Goal: Information Seeking & Learning: Learn about a topic

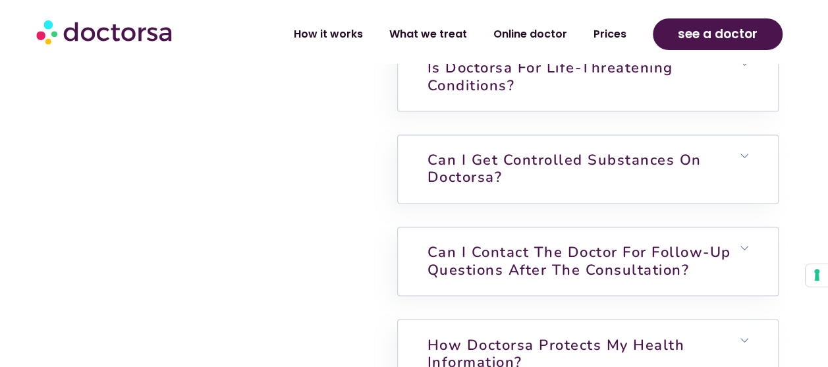
scroll to position [3492, 0]
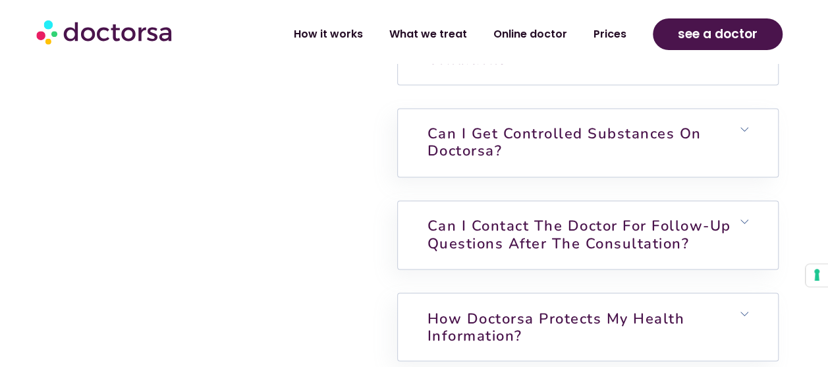
click at [503, 69] on link "Is Doctorsa for Life-Threatening Conditions?" at bounding box center [551, 50] width 246 height 37
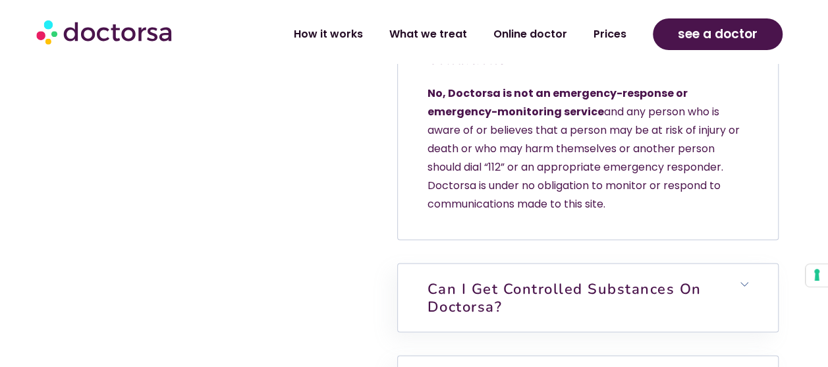
drag, startPoint x: 428, startPoint y: 133, endPoint x: 638, endPoint y: 244, distance: 236.9
click at [638, 213] on p "No, Doctorsa is not an emergency-response or emergency-monitoring service and a…" at bounding box center [588, 148] width 321 height 129
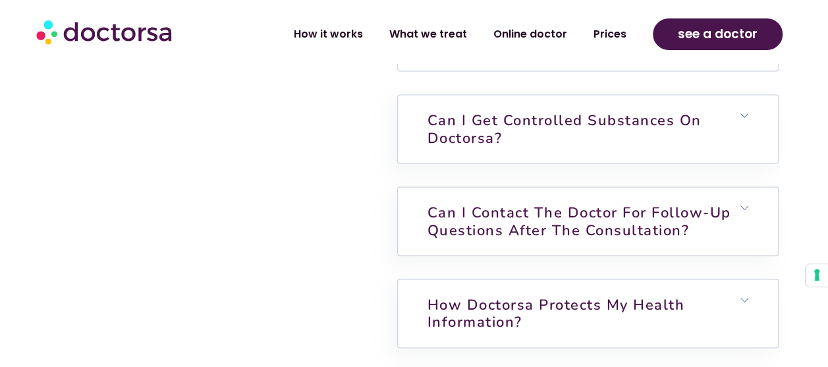
scroll to position [3689, 0]
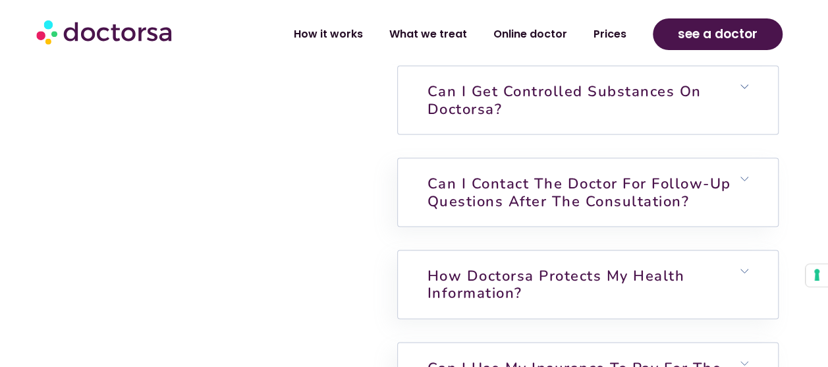
drag, startPoint x: 536, startPoint y: 154, endPoint x: 511, endPoint y: 163, distance: 26.1
click at [536, 134] on h6 "Can I get controlled substances on Doctorsa?" at bounding box center [588, 100] width 380 height 68
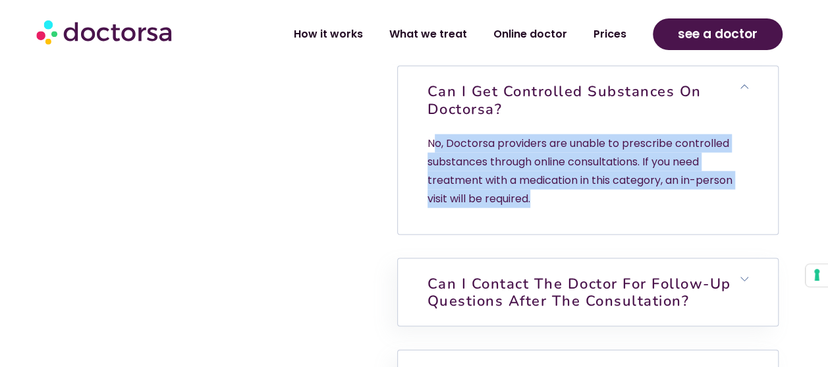
drag, startPoint x: 539, startPoint y: 242, endPoint x: 431, endPoint y: 181, distance: 123.9
click at [431, 181] on p "No, Doctorsa providers are unable to prescribe controlled substances through on…" at bounding box center [588, 171] width 321 height 74
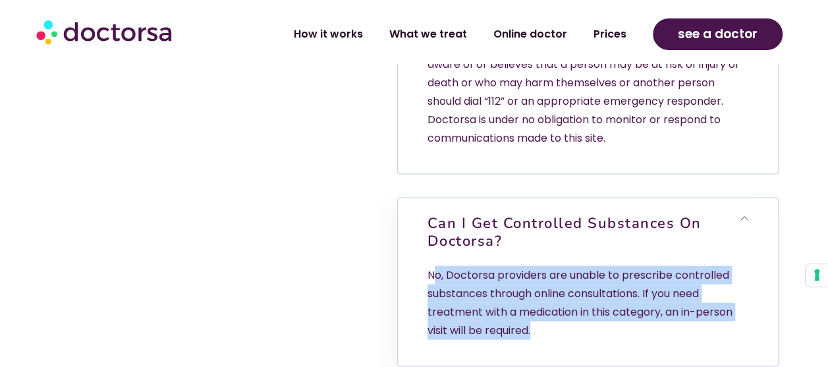
scroll to position [3492, 0]
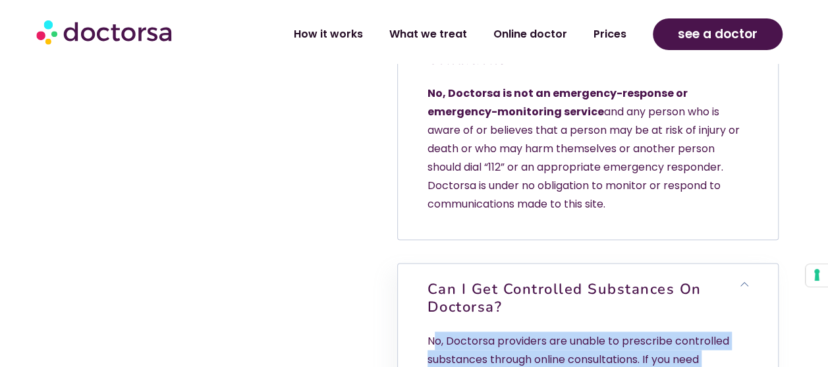
drag, startPoint x: 613, startPoint y: 245, endPoint x: 424, endPoint y: 83, distance: 249.0
click at [424, 83] on div "Is Doctorsa for Life-Threatening Conditions? No, Doctorsa is not an emergency-r…" at bounding box center [588, 127] width 380 height 223
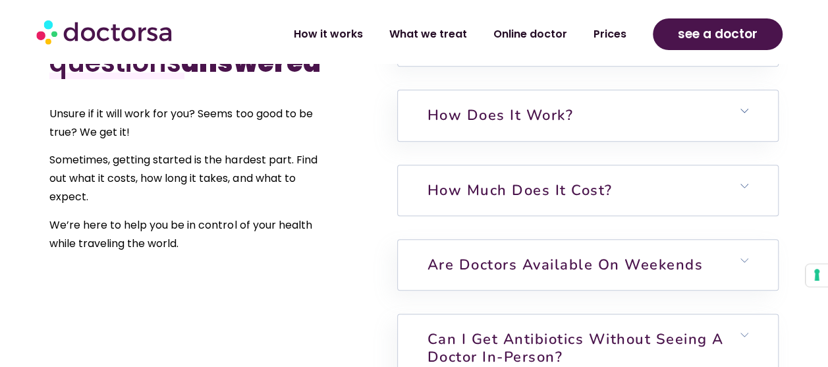
scroll to position [3096, 0]
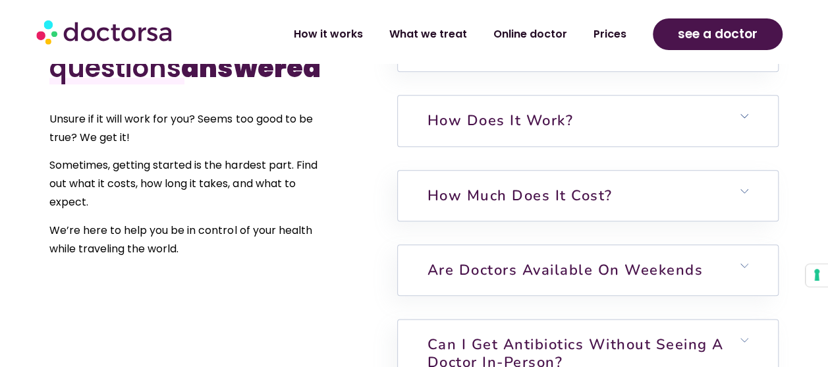
click at [579, 146] on h6 "How does it work?" at bounding box center [588, 121] width 380 height 50
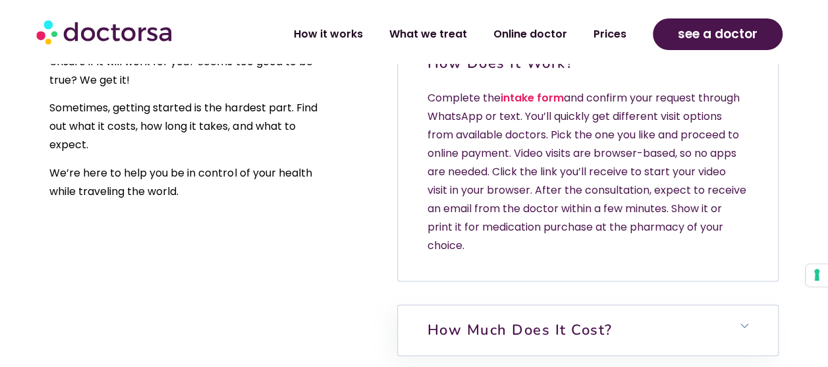
scroll to position [3162, 0]
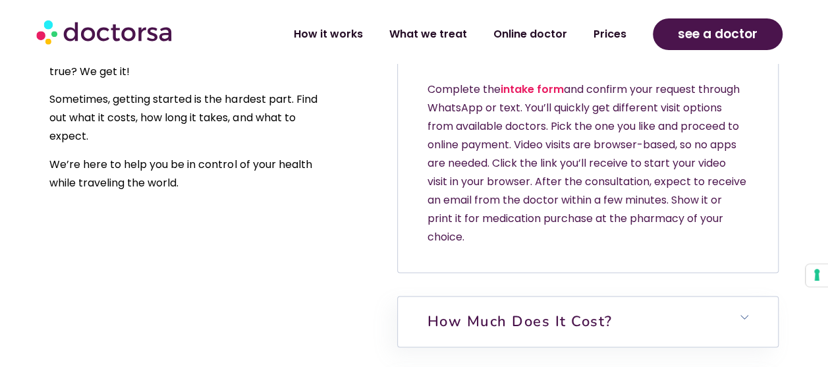
drag, startPoint x: 491, startPoint y: 285, endPoint x: 418, endPoint y: 104, distance: 195.0
click at [418, 104] on div "How does it work? Complete the intake form and confirm your request through Wha…" at bounding box center [588, 151] width 380 height 242
copy div "How does it work? Complete the intake form and confirm your request through Wha…"
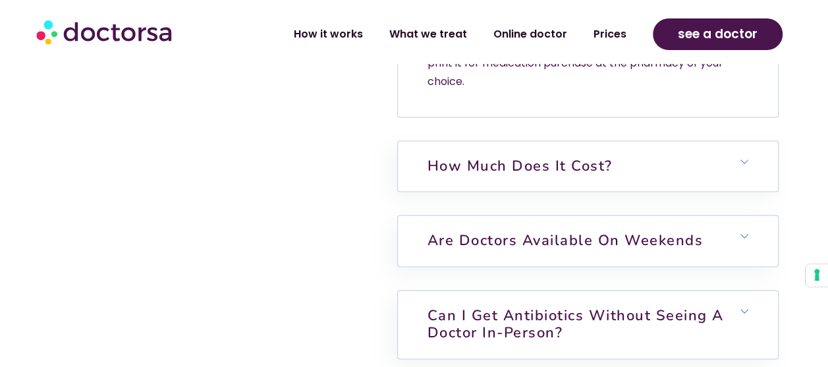
scroll to position [3360, 0]
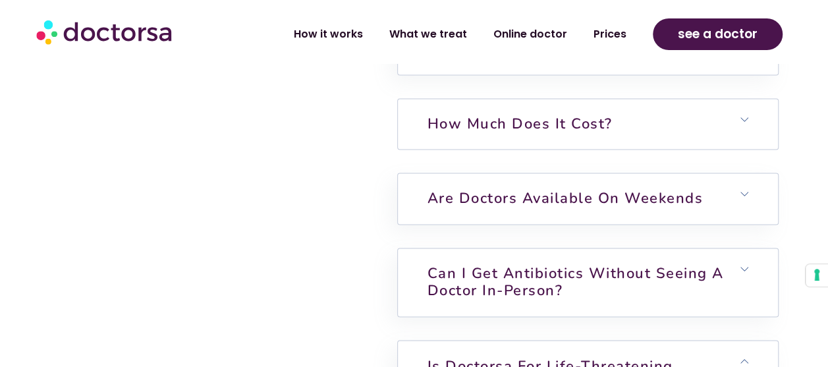
click at [538, 134] on link "How much does it cost?" at bounding box center [520, 124] width 185 height 20
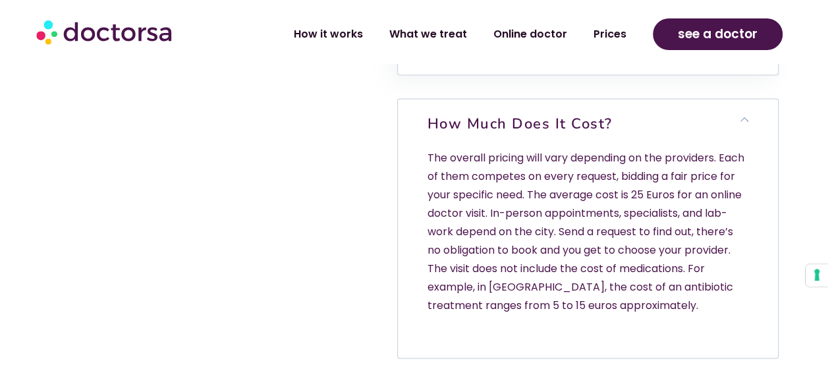
scroll to position [3426, 0]
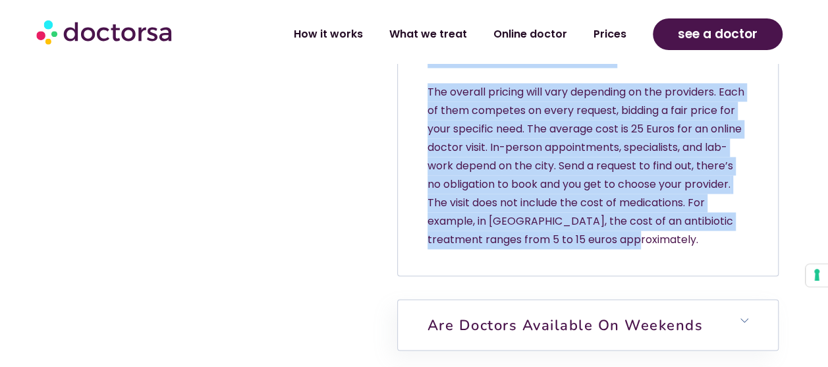
drag, startPoint x: 642, startPoint y: 302, endPoint x: 428, endPoint y: 109, distance: 288.3
click at [428, 109] on div "How much does it cost? The overall pricing will vary depending on the providers…" at bounding box center [588, 154] width 380 height 242
copy div "How much does it cost? The overall pricing will vary depending on the providers…"
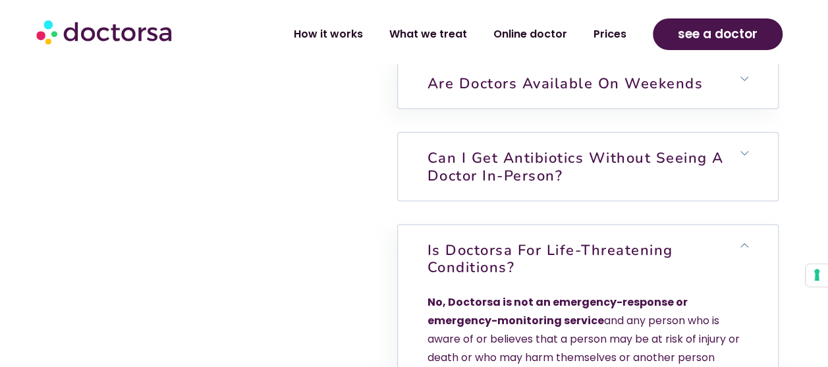
scroll to position [3689, 0]
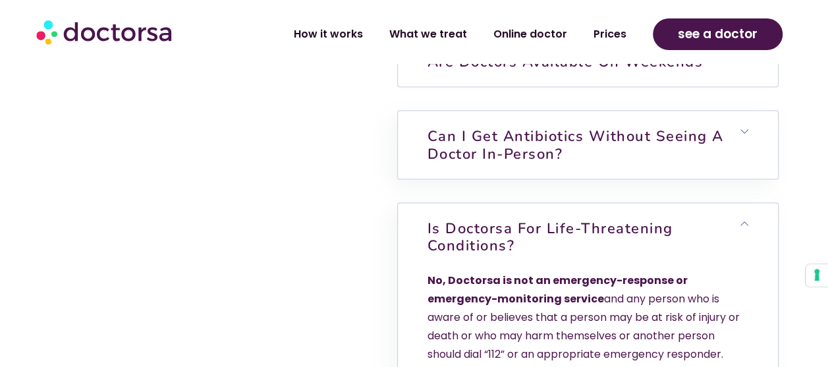
click at [590, 86] on h6 "Are doctors available on weekends" at bounding box center [588, 61] width 380 height 50
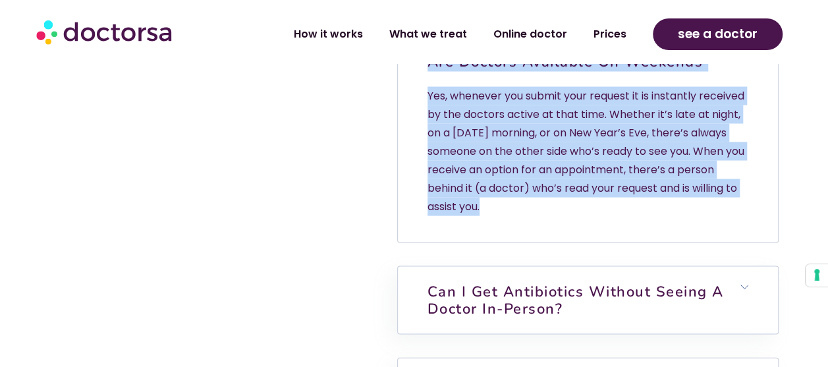
drag, startPoint x: 531, startPoint y: 267, endPoint x: 426, endPoint y: 126, distance: 175.6
click at [426, 126] on div "Are doctors available on weekends Yes, whenever you submit your request it is i…" at bounding box center [588, 139] width 380 height 206
copy div "Are doctors available on weekends Yes, whenever you submit your request it is i…"
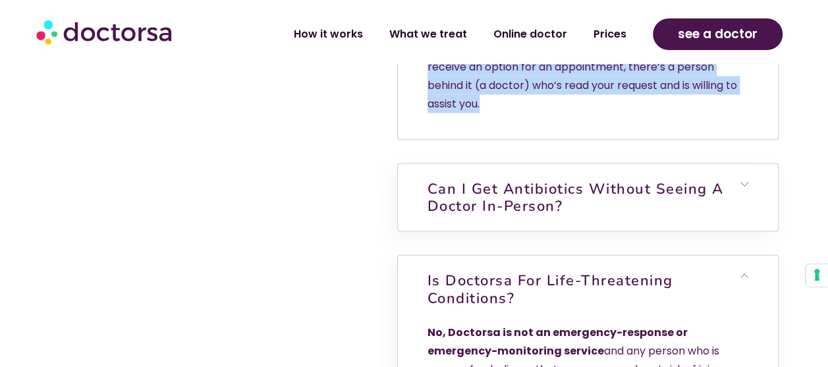
scroll to position [3953, 0]
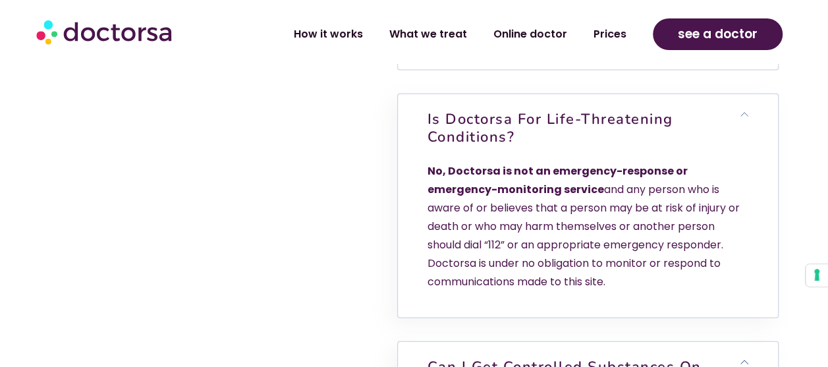
click at [544, 55] on link "Can I get antibiotics without seeing a doctor in-person?" at bounding box center [576, 36] width 296 height 37
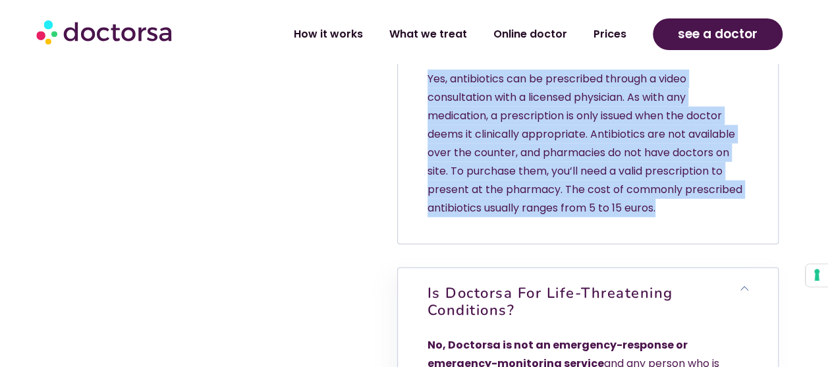
drag, startPoint x: 663, startPoint y: 271, endPoint x: 431, endPoint y: 88, distance: 295.5
click at [431, 88] on div "Can I get antibiotics without seeing a doctor in-person? Yes, antibiotics can b…" at bounding box center [588, 123] width 380 height 241
copy div "Can I get antibiotics without seeing a doctor in-person? Yes, antibiotics can b…"
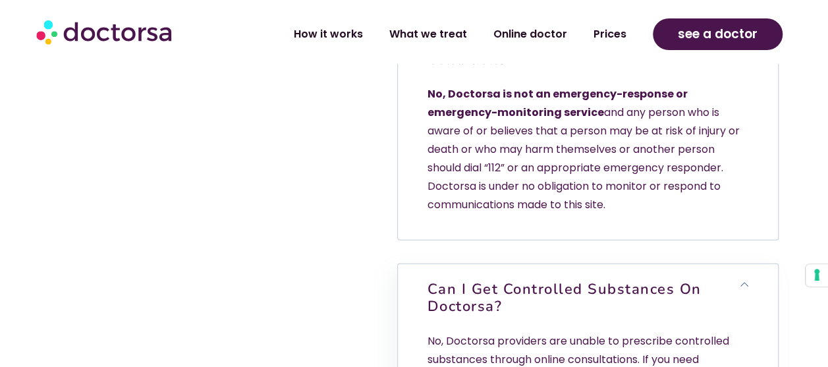
scroll to position [4216, 0]
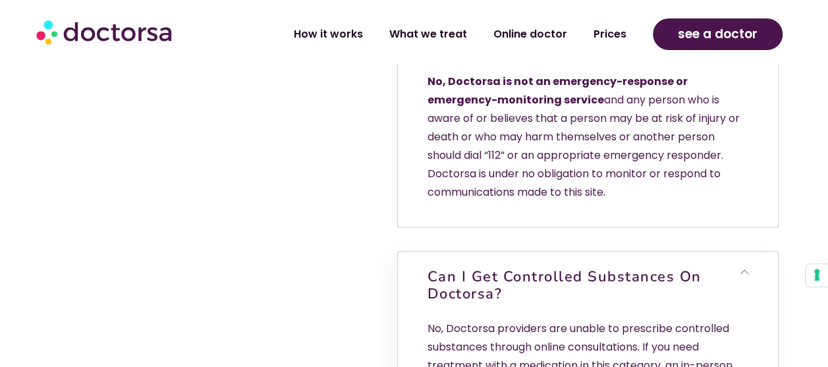
drag, startPoint x: 610, startPoint y: 255, endPoint x: 426, endPoint y: 94, distance: 245.1
click at [426, 94] on div "Is Doctorsa for Life-Threatening Conditions? No, Doctorsa is not an emergency-r…" at bounding box center [588, 116] width 380 height 223
copy div "Is Doctorsa for Life-Threatening Conditions? No, Doctorsa is not an emergency-r…"
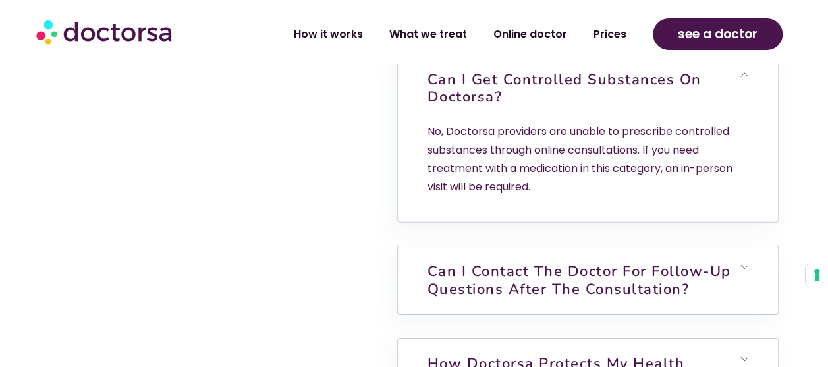
scroll to position [4414, 0]
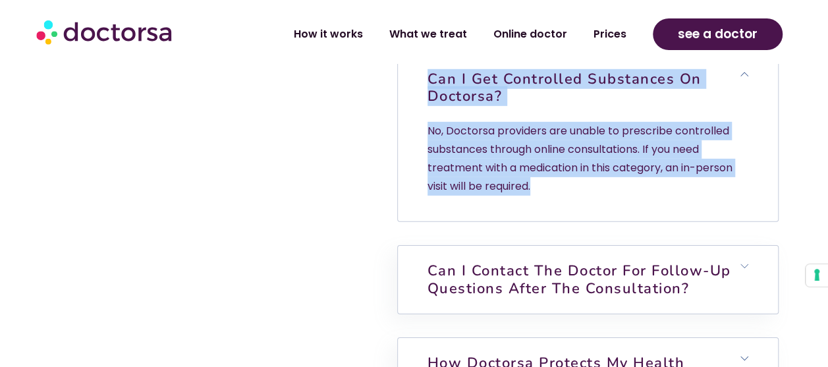
drag, startPoint x: 545, startPoint y: 242, endPoint x: 431, endPoint y: 138, distance: 154.8
click at [431, 138] on div "Can I get controlled substances on Doctorsa? No, Doctorsa providers are unable …" at bounding box center [588, 137] width 380 height 167
copy div "Can I get controlled substances on Doctorsa? No, Doctorsa providers are unable …"
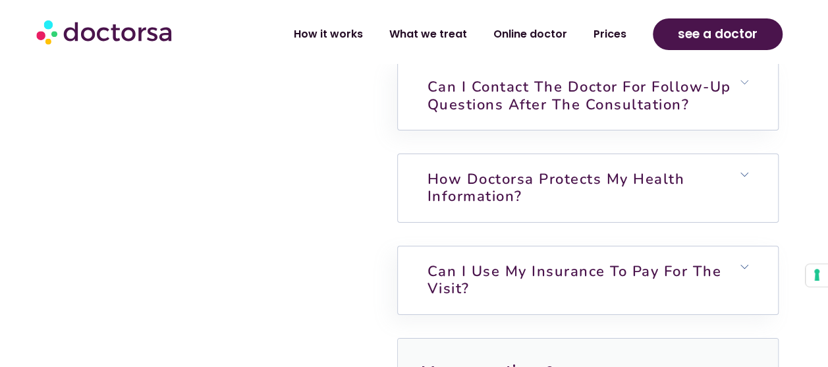
scroll to position [4612, 0]
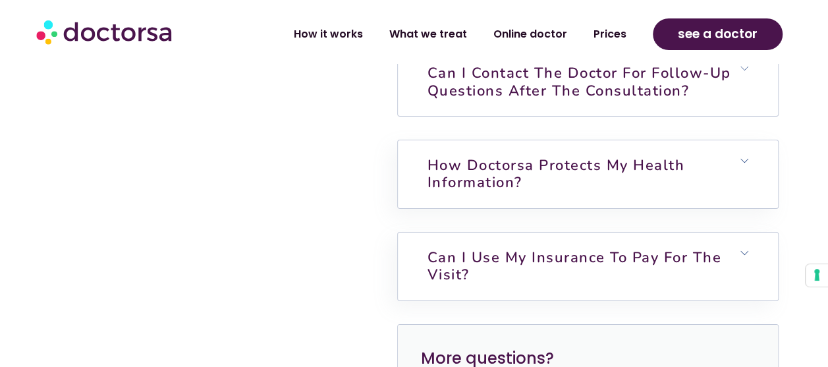
click at [603, 100] on link "Can I contact the doctor for follow-up questions after the consultation?" at bounding box center [580, 81] width 304 height 37
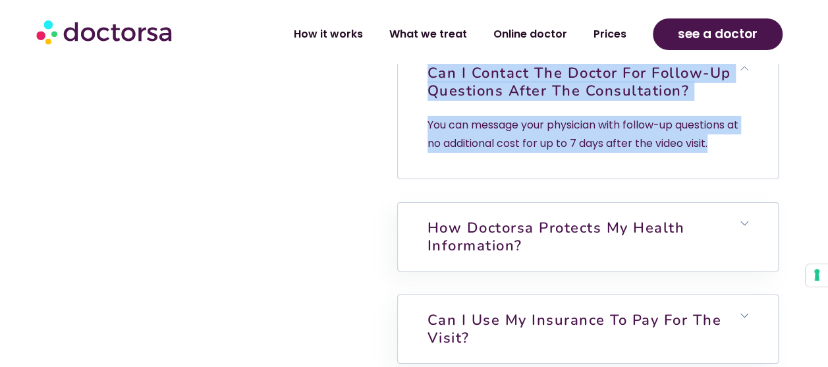
drag, startPoint x: 523, startPoint y: 153, endPoint x: 428, endPoint y: 129, distance: 97.8
click at [428, 129] on div "Can I contact the doctor for follow-up questions after the consultation? You ca…" at bounding box center [588, 113] width 380 height 130
copy div "Can I contact the doctor for follow-up questions after the consultation? You ca…"
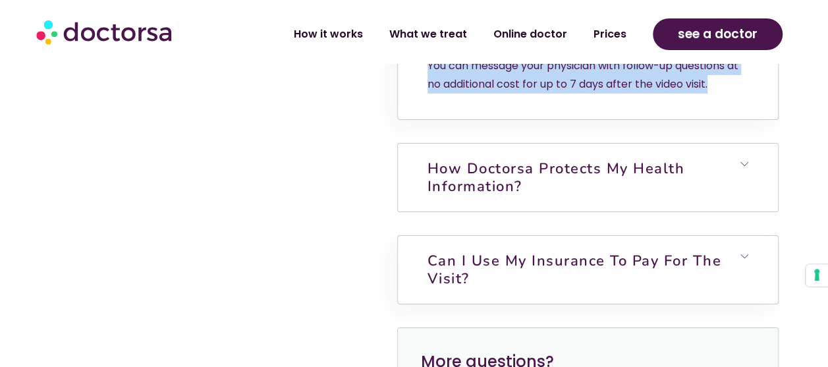
scroll to position [4743, 0]
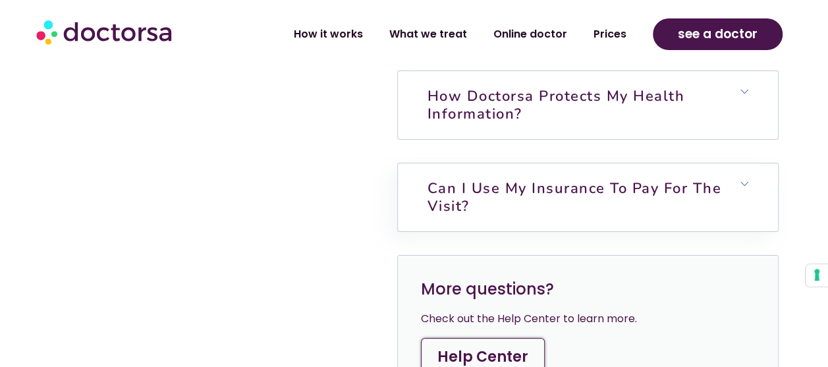
click at [532, 139] on h6 "How Doctorsa protects my health information?" at bounding box center [588, 105] width 380 height 68
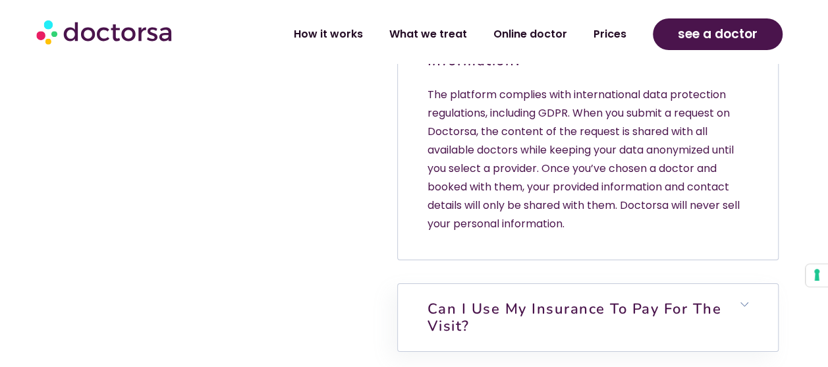
scroll to position [4809, 0]
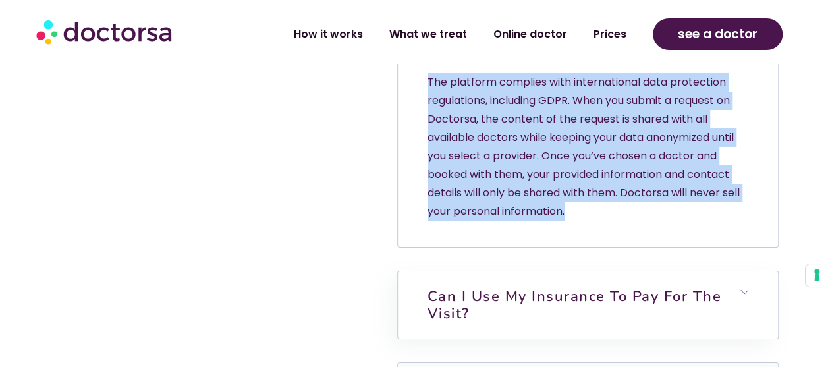
drag, startPoint x: 590, startPoint y: 277, endPoint x: 428, endPoint y: 91, distance: 246.5
click at [428, 91] on div "How Doctorsa protects my health information? The platform complies with interna…" at bounding box center [588, 125] width 380 height 241
copy div "How Doctorsa protects my health information? The platform complies with interna…"
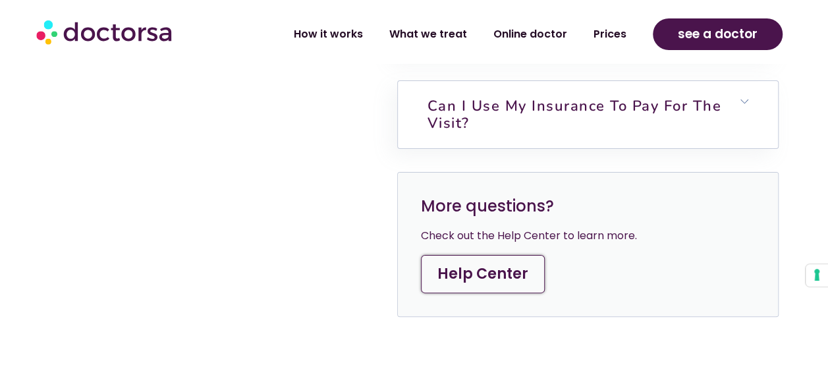
scroll to position [5007, 0]
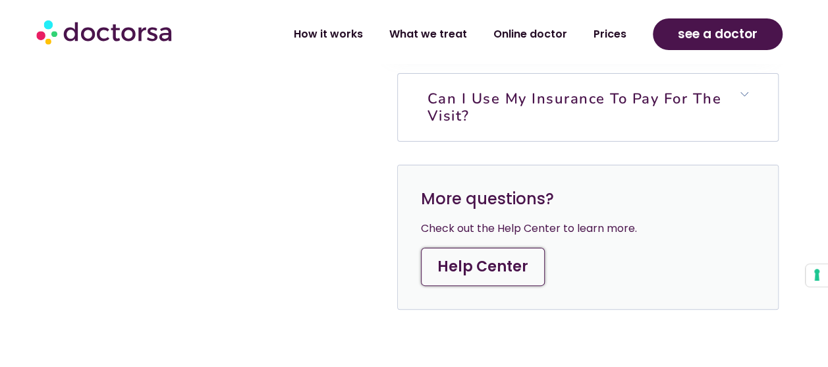
click at [555, 142] on h6 "Can I use my insurance to pay for the visit?" at bounding box center [588, 108] width 380 height 68
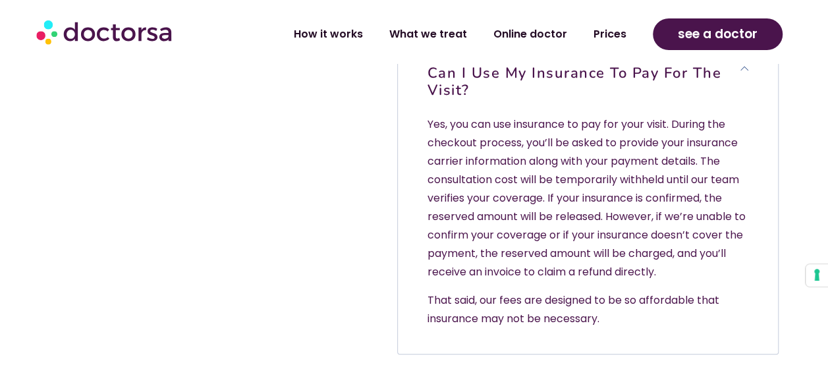
scroll to position [5073, 0]
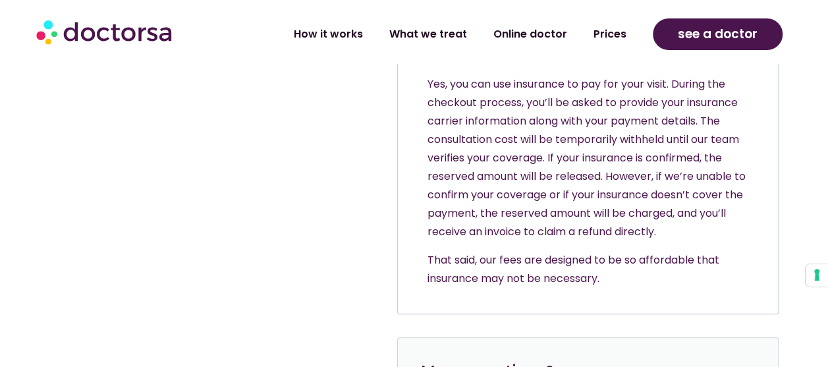
drag, startPoint x: 609, startPoint y: 337, endPoint x: 424, endPoint y: 96, distance: 303.1
click at [424, 96] on div "Can I use my insurance to pay for the visit? Yes, you can use insurance to pay …" at bounding box center [588, 161] width 380 height 306
copy div "Can I use my insurance to pay for the visit? Yes, you can use insurance to pay …"
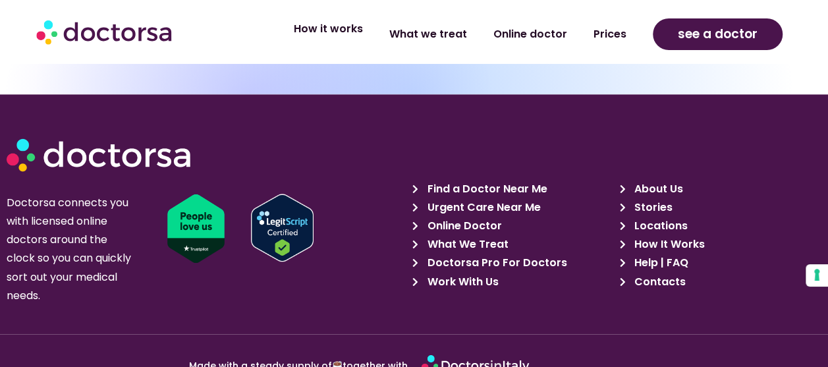
scroll to position [5929, 0]
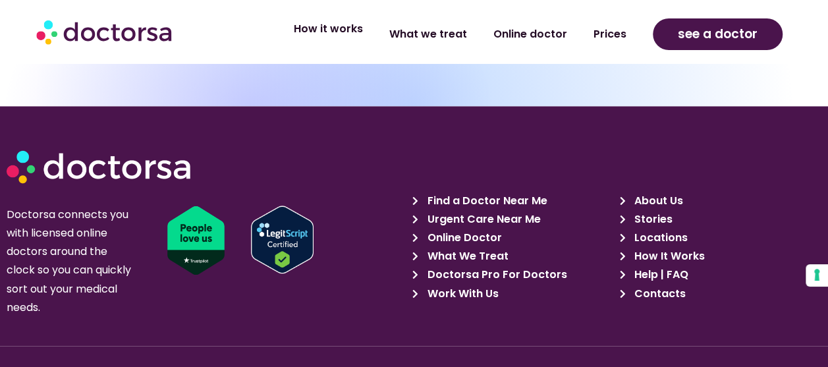
click at [351, 34] on link "How it works" at bounding box center [329, 29] width 96 height 30
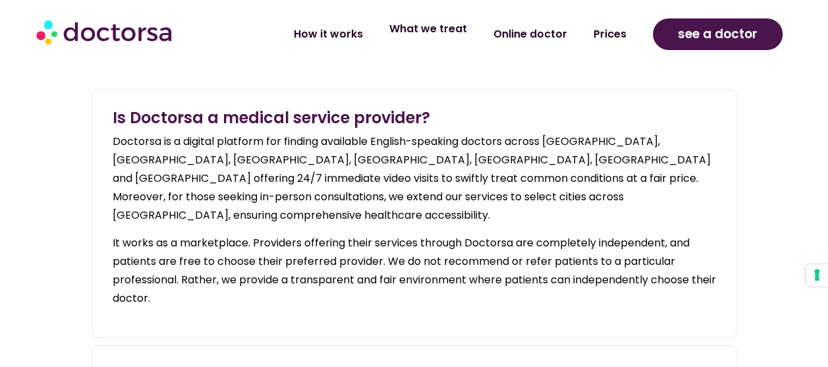
scroll to position [1449, 0]
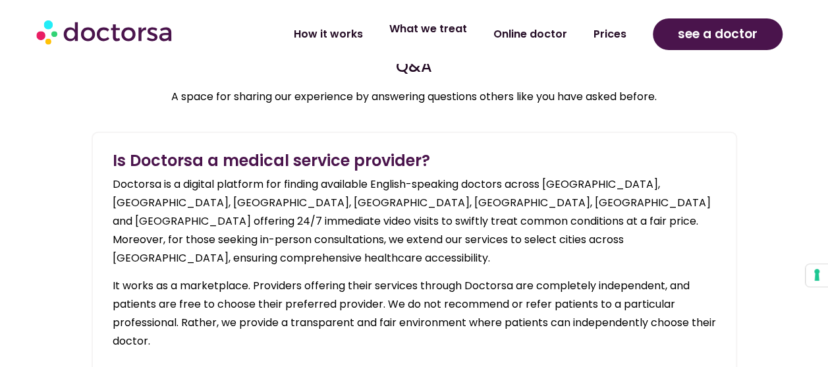
click at [430, 29] on link "What we treat" at bounding box center [428, 29] width 104 height 30
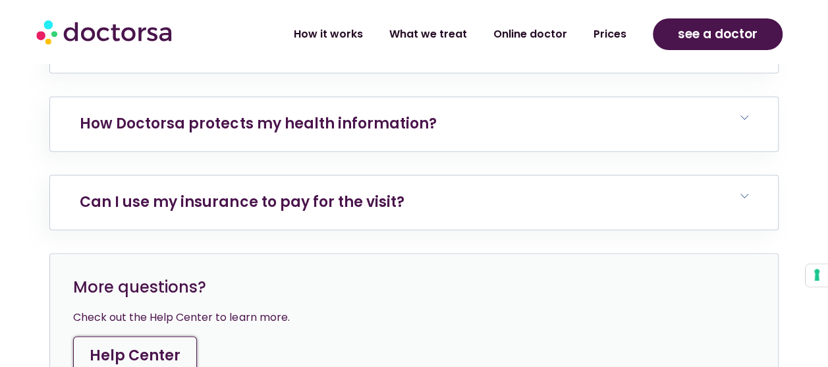
scroll to position [5929, 0]
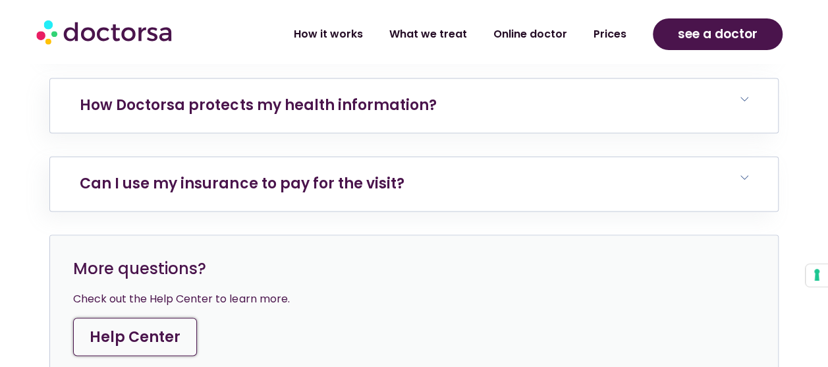
click at [90, 318] on link "Help Center" at bounding box center [135, 337] width 124 height 38
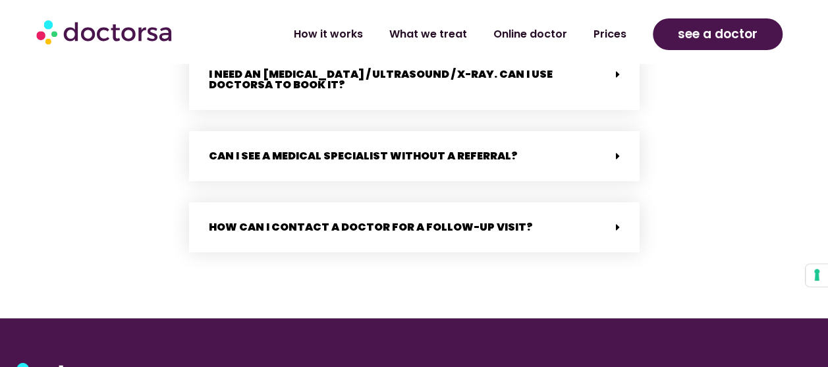
scroll to position [2965, 0]
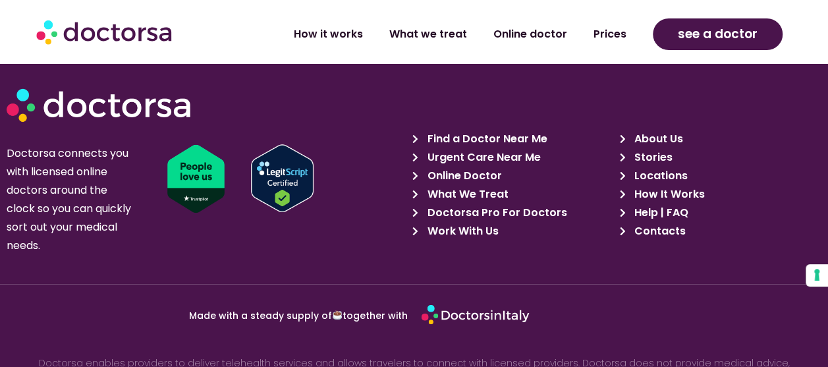
click at [488, 222] on span "Work With Us" at bounding box center [461, 231] width 74 height 18
